Goal: Task Accomplishment & Management: Complete application form

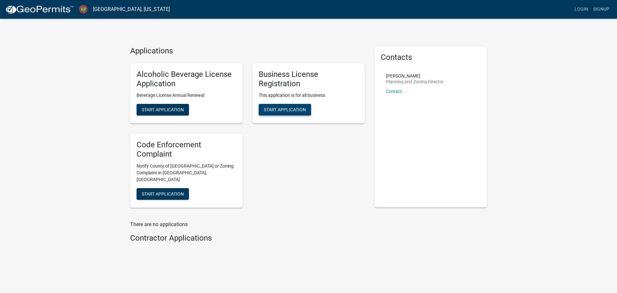
click at [287, 108] on span "Start Application" at bounding box center [285, 109] width 42 height 5
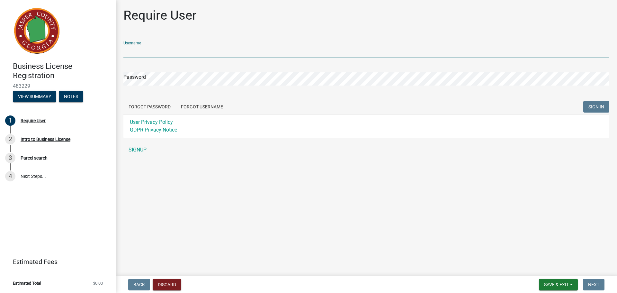
click at [175, 52] on input "Username" at bounding box center [366, 51] width 486 height 13
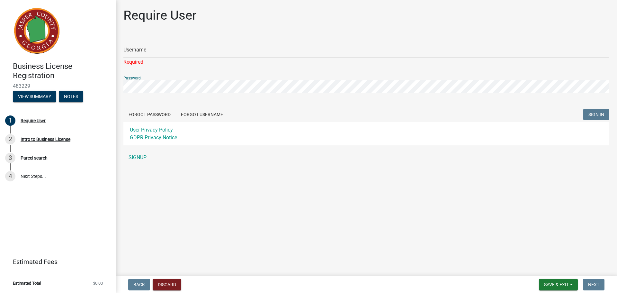
click at [180, 77] on div "Password" at bounding box center [366, 82] width 486 height 22
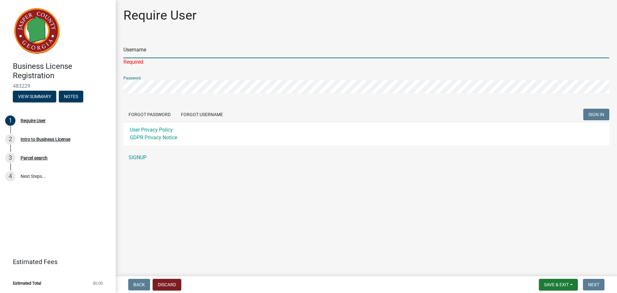
click at [167, 50] on input "Username" at bounding box center [366, 51] width 486 height 13
type input "[PERSON_NAME] air"
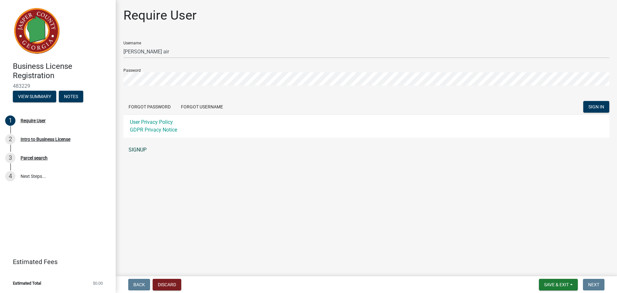
click at [139, 149] on link "SIGNUP" at bounding box center [366, 149] width 486 height 13
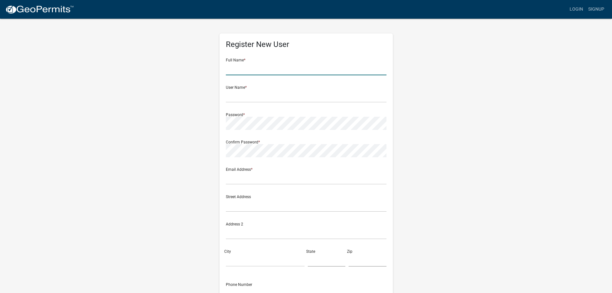
click at [257, 65] on input "text" at bounding box center [306, 68] width 161 height 13
type input "[PERSON_NAME]"
click at [262, 95] on input "text" at bounding box center [306, 95] width 161 height 13
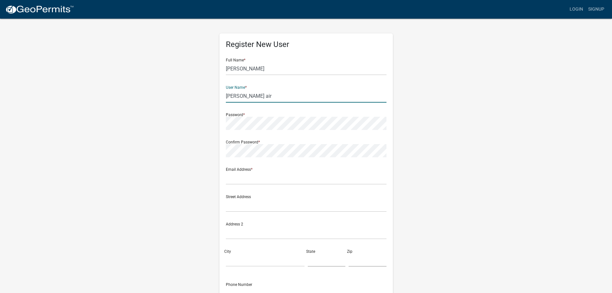
type input "[PERSON_NAME] air"
click at [269, 173] on input "text" at bounding box center [306, 177] width 161 height 13
type input "[PERSON_NAME][EMAIL_ADDRESS][DOMAIN_NAME]"
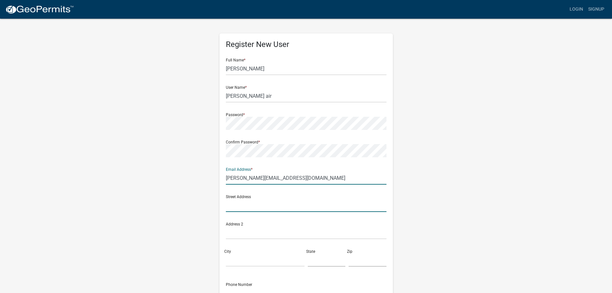
click at [268, 201] on input "text" at bounding box center [306, 205] width 161 height 13
type input "[STREET_ADDRESS]"
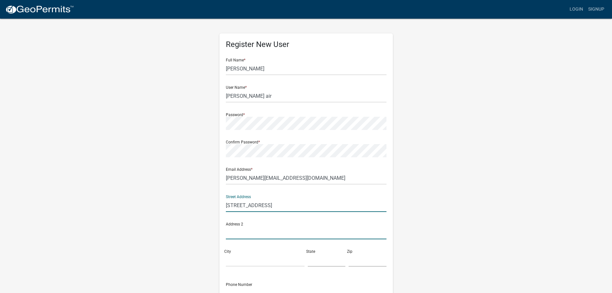
click at [254, 230] on input "text" at bounding box center [306, 232] width 161 height 13
type input "N/A"
click at [248, 261] on input "City" at bounding box center [265, 259] width 79 height 13
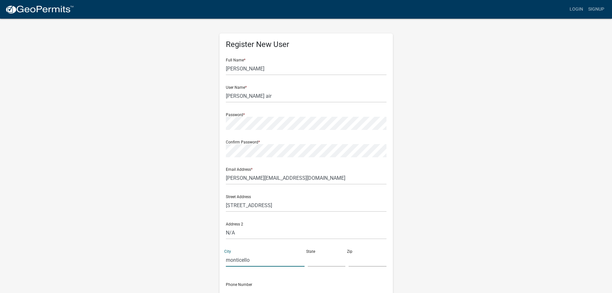
type input "monticello"
click at [331, 262] on input "text" at bounding box center [327, 259] width 38 height 13
type input "Ga"
click at [360, 255] on input "text" at bounding box center [368, 259] width 38 height 13
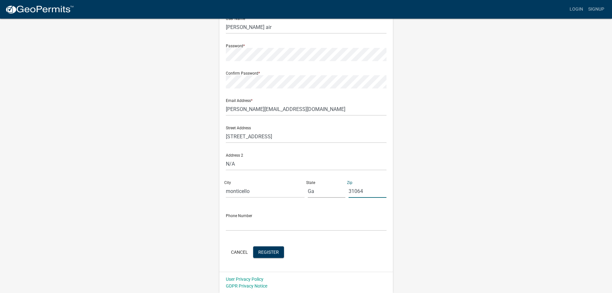
scroll to position [69, 0]
type input "31064"
click at [255, 222] on input "text" at bounding box center [306, 223] width 161 height 13
type input "[PHONE_NUMBER]"
click at [273, 248] on button "Register" at bounding box center [268, 252] width 31 height 12
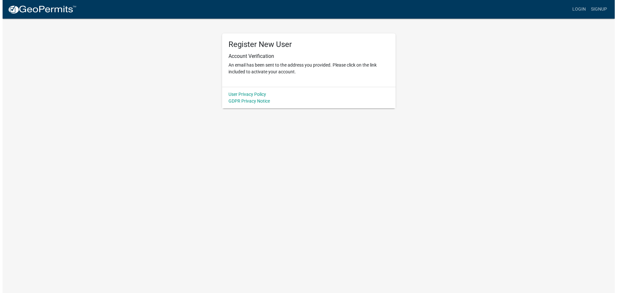
scroll to position [0, 0]
